Goal: Task Accomplishment & Management: Manage account settings

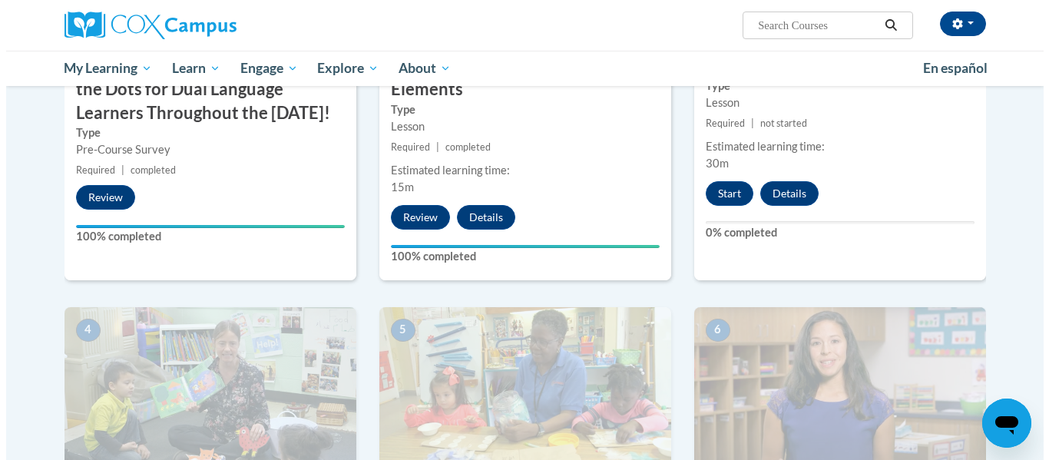
scroll to position [444, 0]
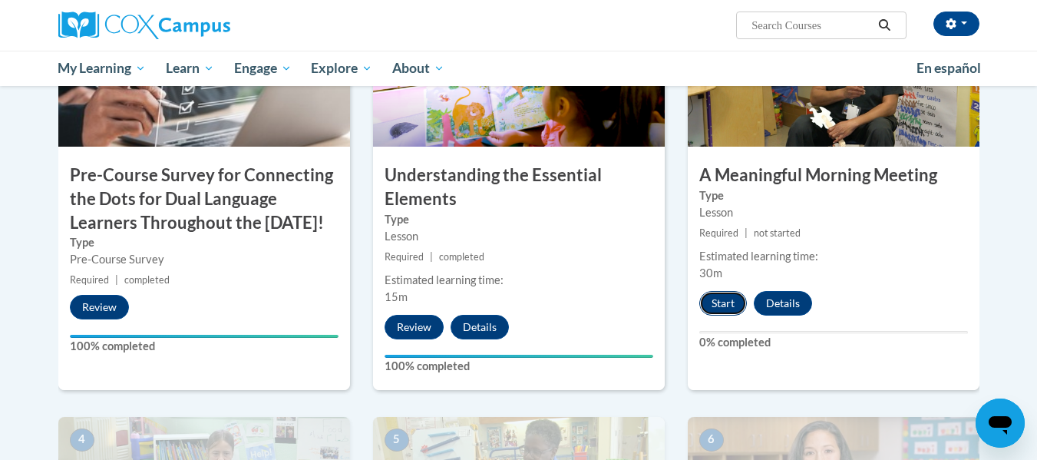
click at [723, 309] on button "Start" at bounding box center [724, 303] width 48 height 25
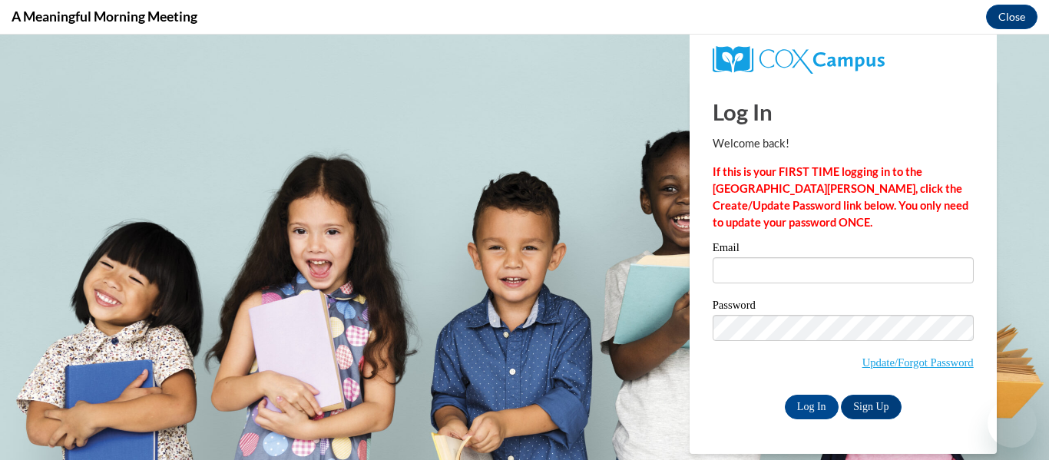
scroll to position [0, 0]
type input "[EMAIL_ADDRESS][DOMAIN_NAME]"
click at [841, 308] on label "Password" at bounding box center [843, 306] width 261 height 15
click at [808, 410] on input "Log In" at bounding box center [812, 407] width 54 height 25
